Goal: Task Accomplishment & Management: Manage account settings

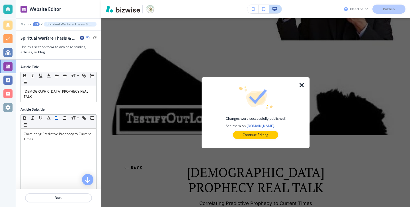
scroll to position [390, 0]
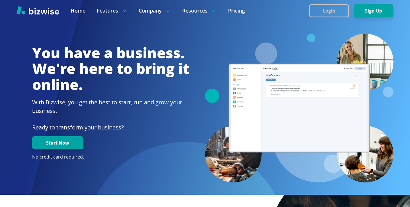
click at [341, 6] on button "Login" at bounding box center [329, 10] width 40 height 13
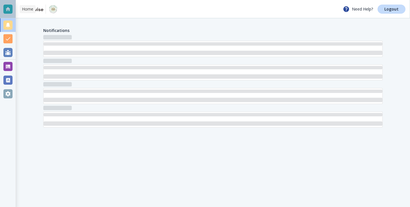
click at [14, 15] on div at bounding box center [8, 9] width 16 height 18
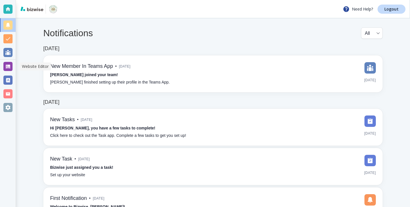
click at [6, 67] on div at bounding box center [7, 66] width 9 height 9
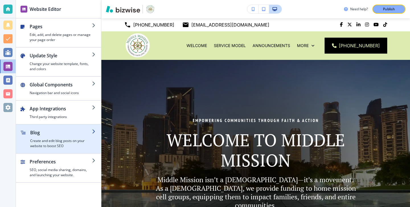
click at [78, 134] on h2 "Blog" at bounding box center [61, 132] width 62 height 7
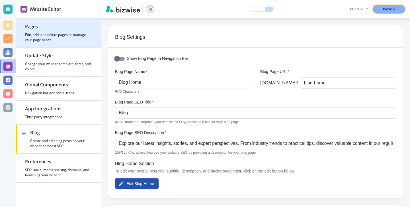
click at [43, 33] on h4 "Edit, add, and delete pages or manage your page order" at bounding box center [58, 37] width 67 height 10
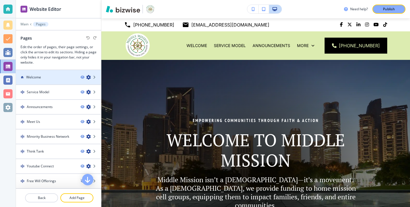
click at [60, 77] on div "Welcome" at bounding box center [46, 77] width 60 height 5
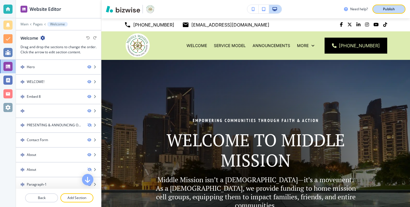
click at [395, 5] on button "Publish" at bounding box center [389, 9] width 33 height 9
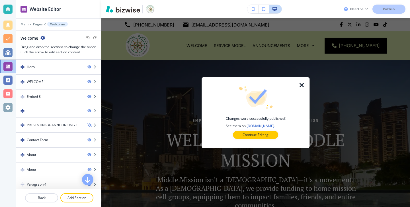
click at [267, 129] on div "Changes were successfully published! See them on middlemission.org . Continue E…" at bounding box center [256, 112] width 90 height 52
click at [267, 134] on p "Continue Editing" at bounding box center [256, 134] width 26 height 5
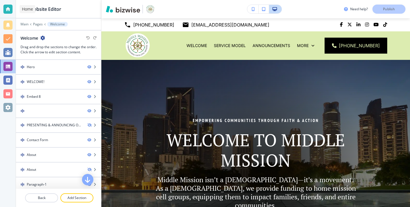
click at [7, 5] on div at bounding box center [7, 9] width 9 height 9
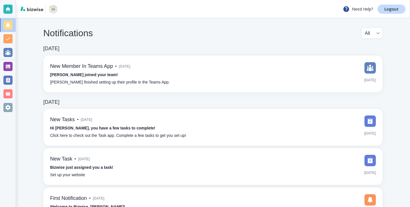
click at [402, 18] on div "Notifications All all ​ Apr 2, 2025 New Member In Teams App • 5 months ago Curt…" at bounding box center [213, 125] width 394 height 215
click at [402, 13] on link "Logout" at bounding box center [392, 9] width 28 height 9
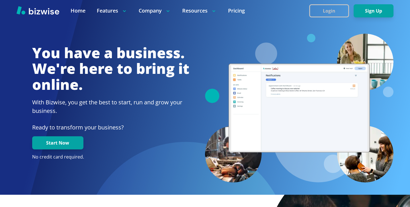
click at [313, 9] on button "Login" at bounding box center [329, 10] width 40 height 13
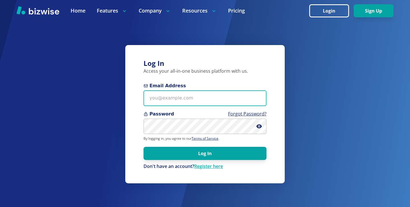
click at [223, 94] on input "Email Address" at bounding box center [205, 98] width 123 height 16
paste input "emma@foreveryoungmakeup.co.uk"
type input "emma@foreveryoungmakeup.co.uk"
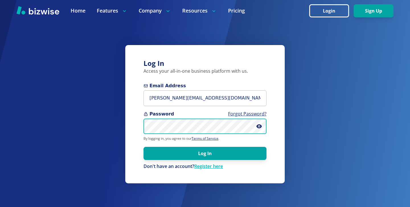
click at [144, 147] on button "Log In" at bounding box center [205, 153] width 123 height 13
